Goal: Use online tool/utility: Use online tool/utility

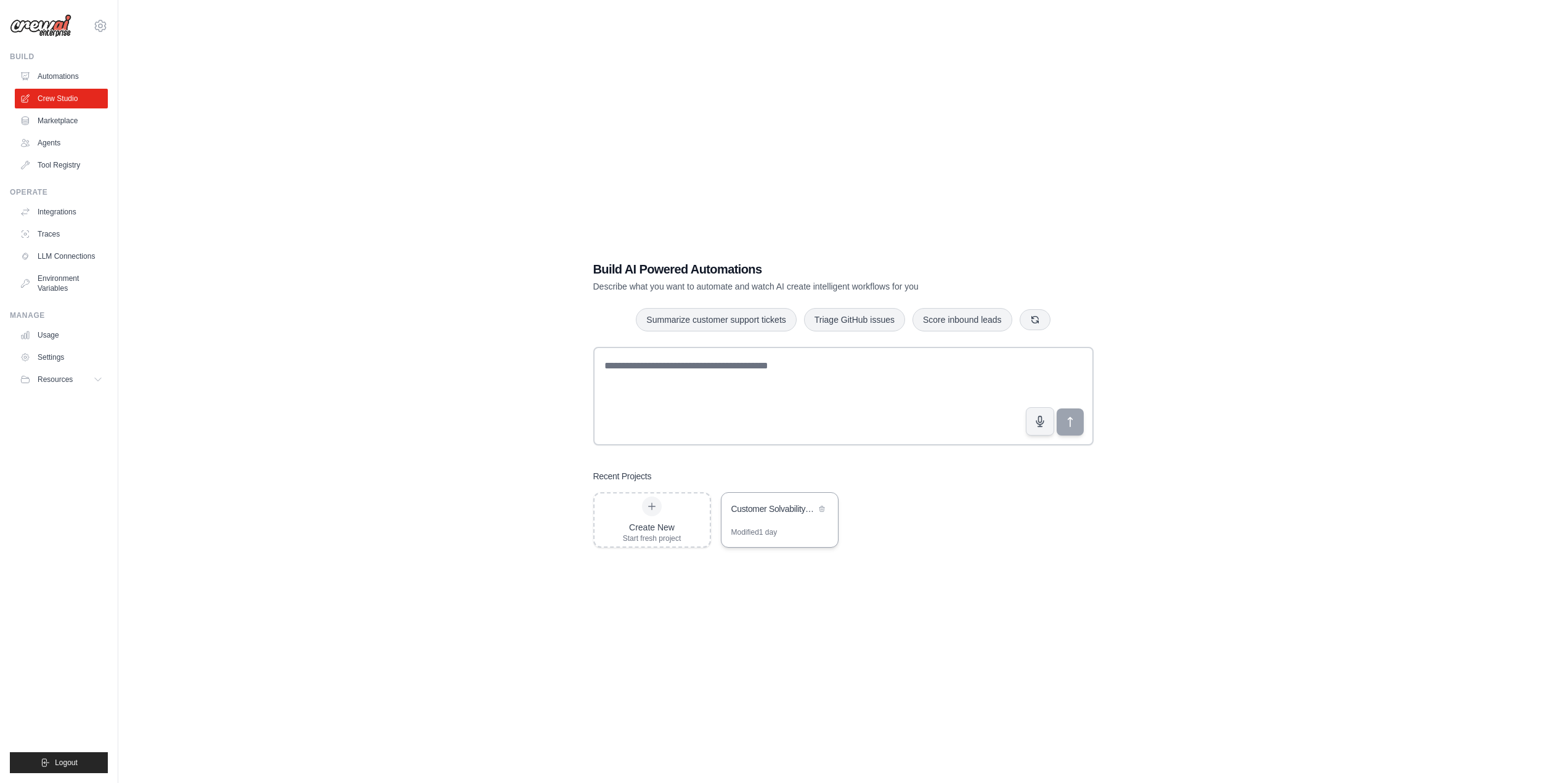
click at [777, 510] on div "Customer Solvability Assessment Automation" at bounding box center [774, 509] width 85 height 12
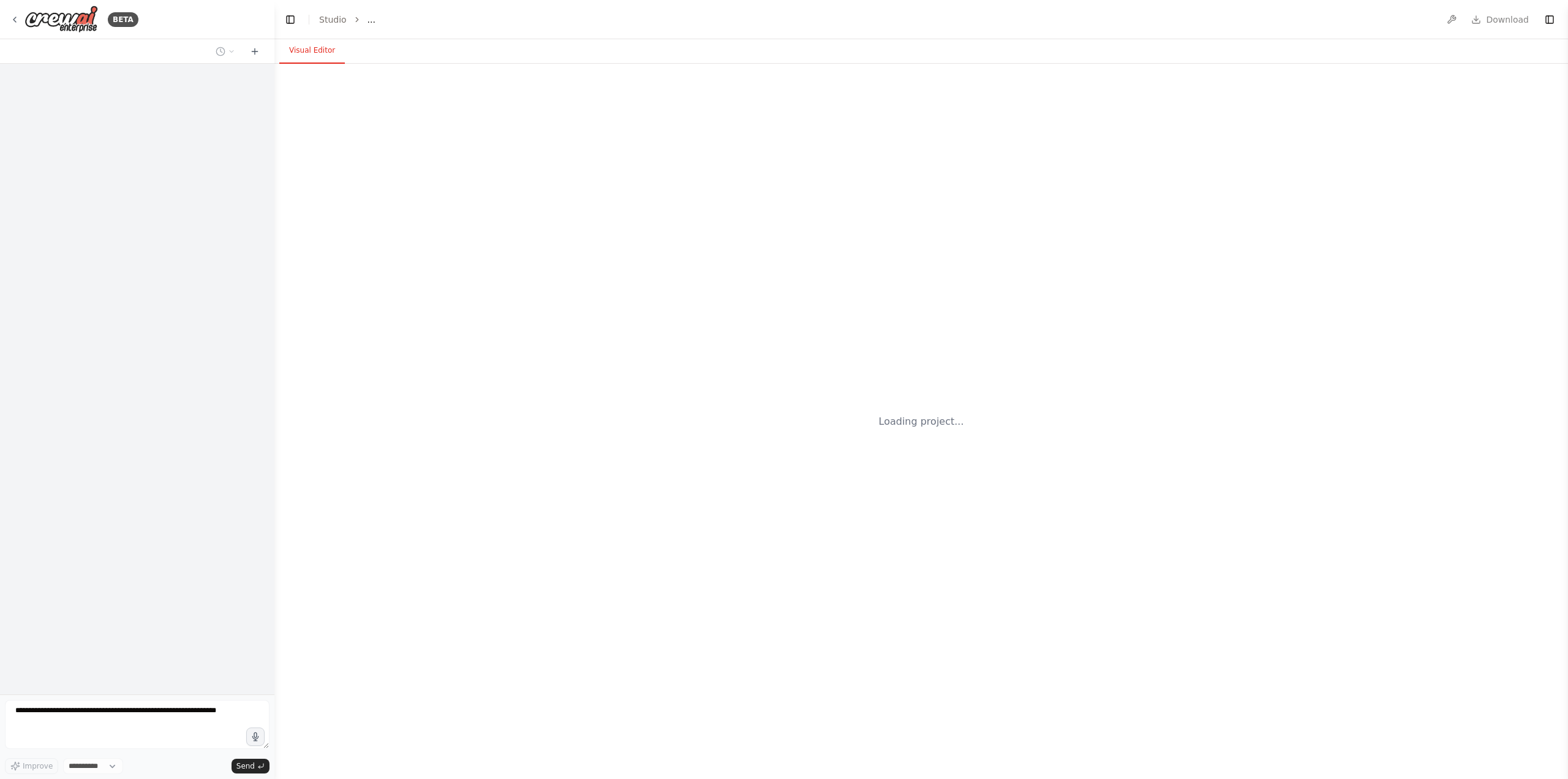
select select "****"
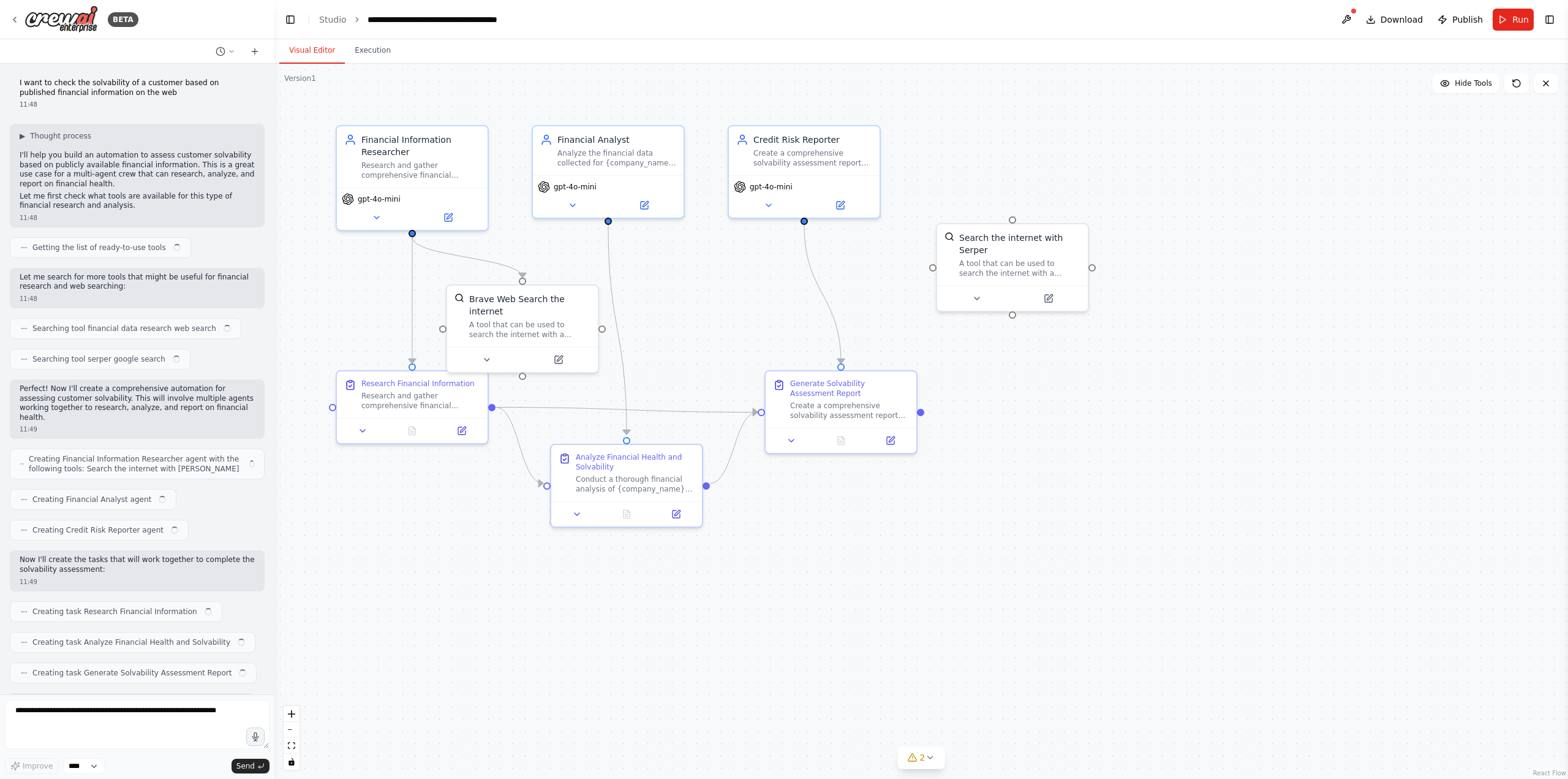
scroll to position [1018, 0]
